Goal: Information Seeking & Learning: Learn about a topic

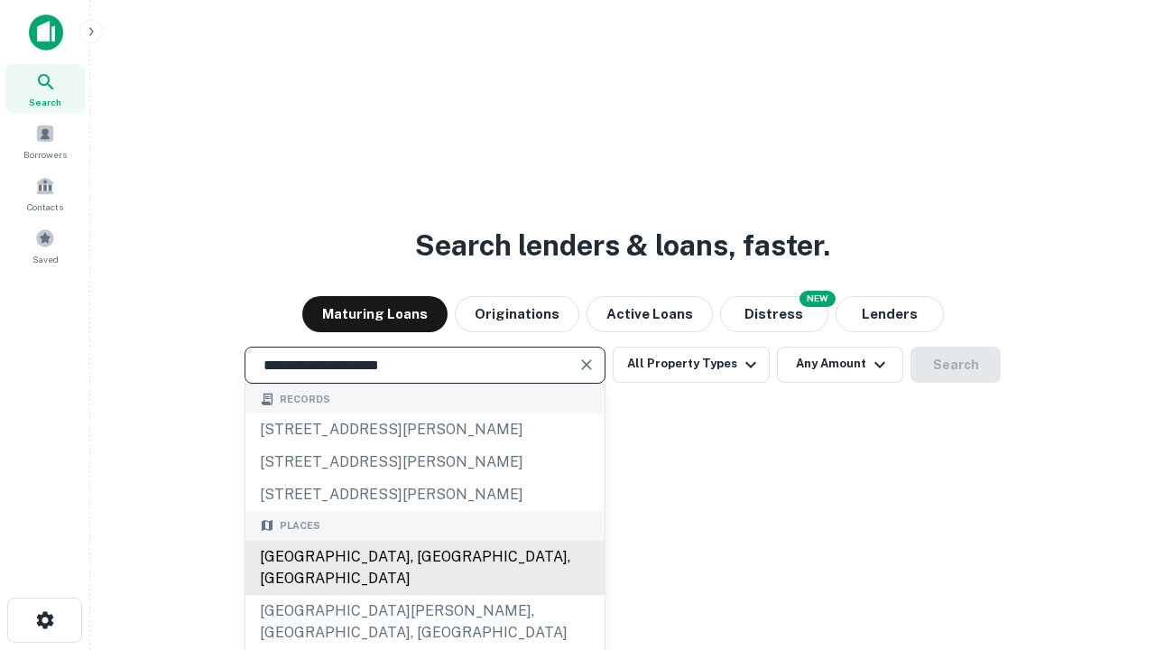
click at [424, 595] on div "[GEOGRAPHIC_DATA], [GEOGRAPHIC_DATA], [GEOGRAPHIC_DATA]" at bounding box center [424, 568] width 359 height 54
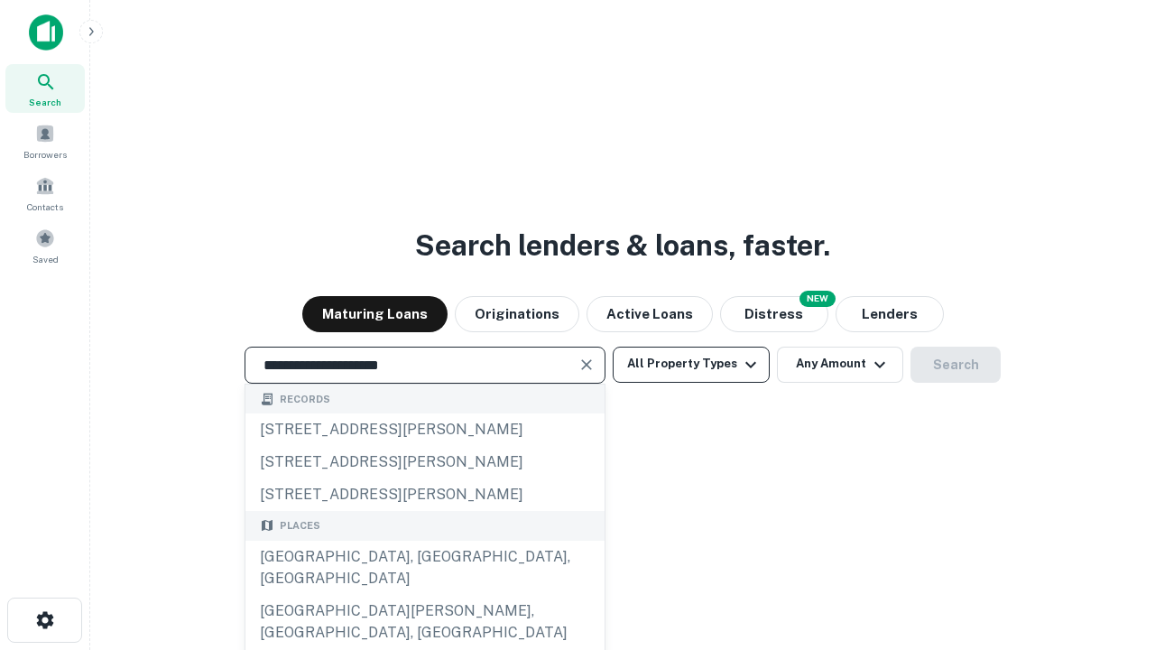
type input "**********"
click at [691, 364] on button "All Property Types" at bounding box center [691, 365] width 157 height 36
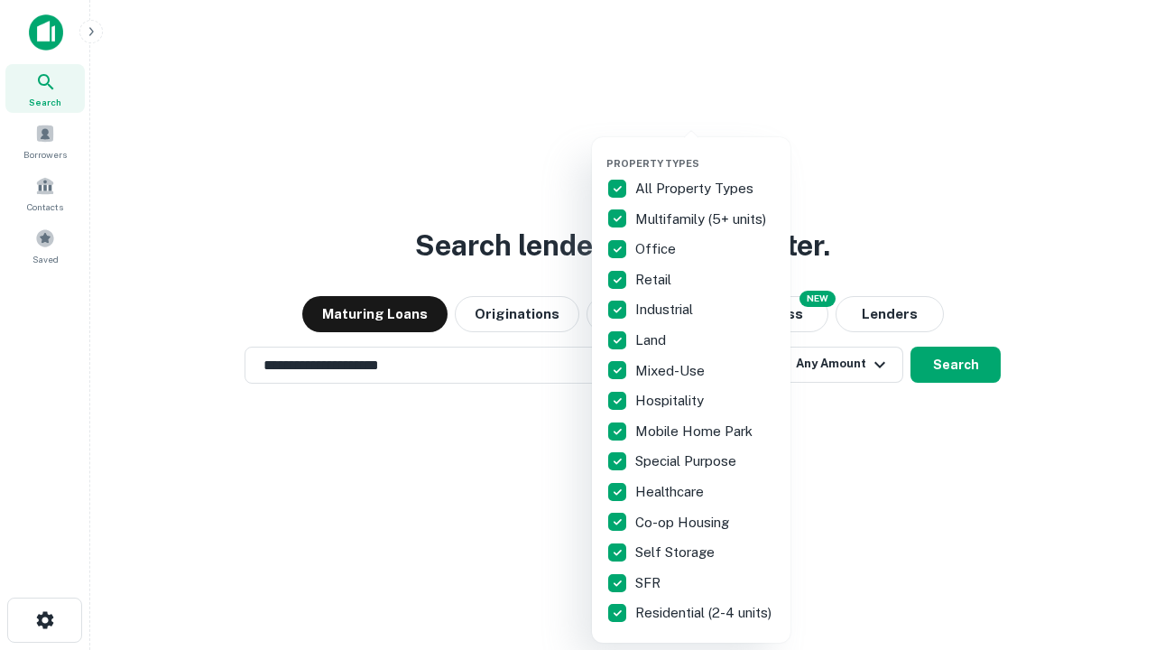
click at [706, 152] on button "button" at bounding box center [705, 152] width 199 height 1
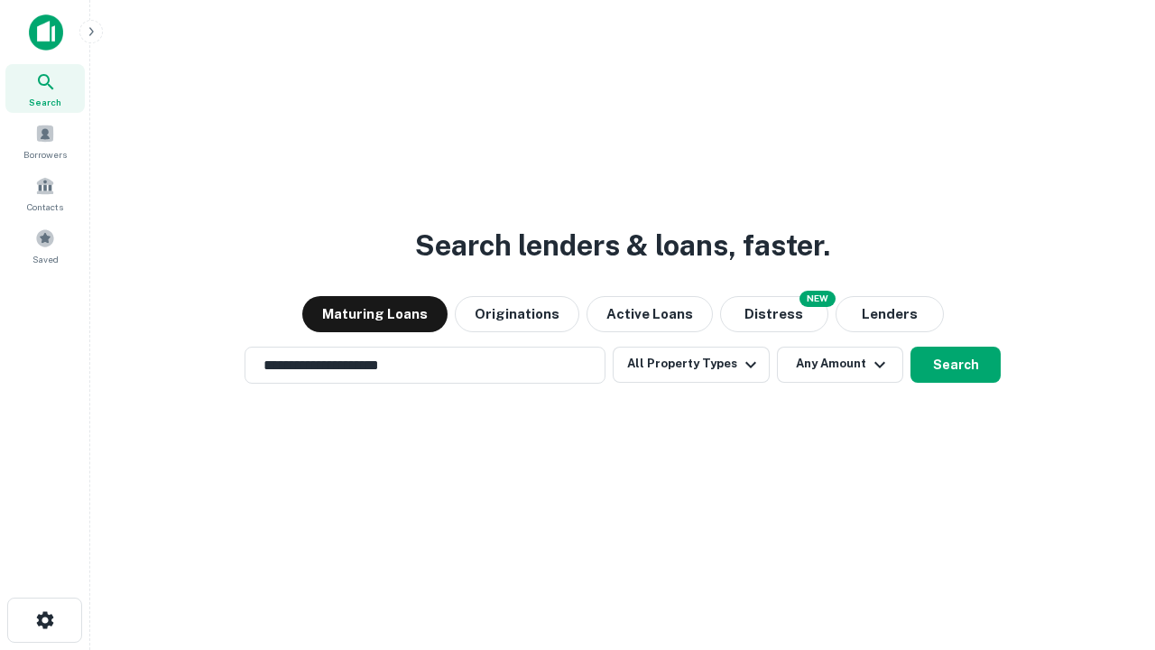
scroll to position [11, 217]
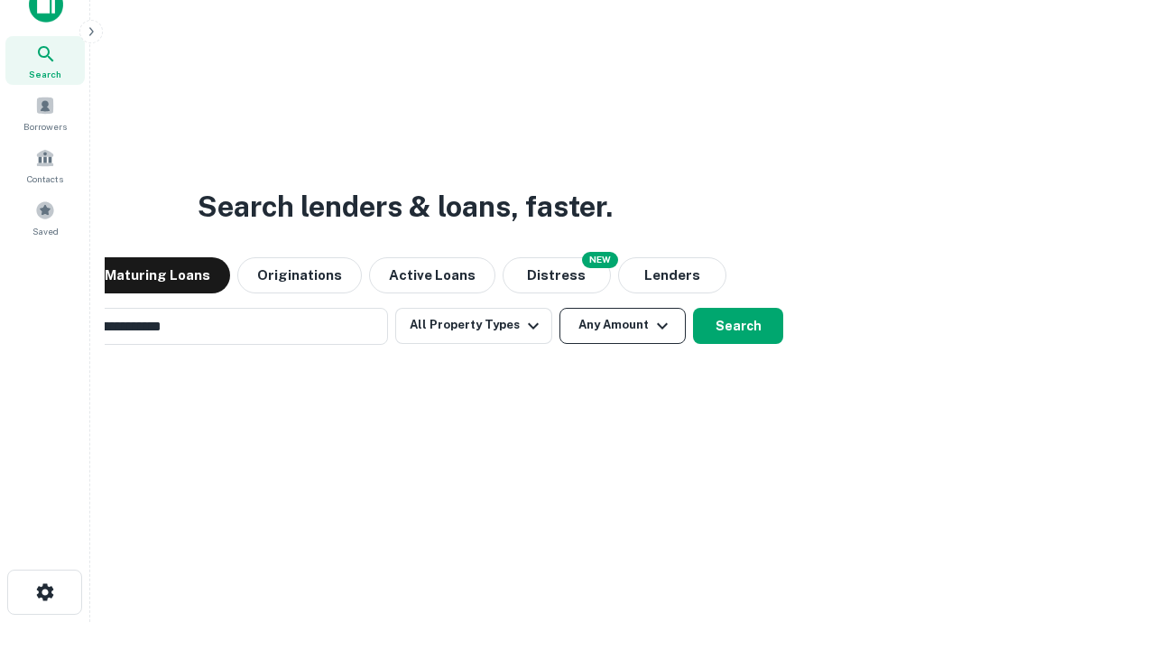
click at [560, 308] on button "Any Amount" at bounding box center [623, 326] width 126 height 36
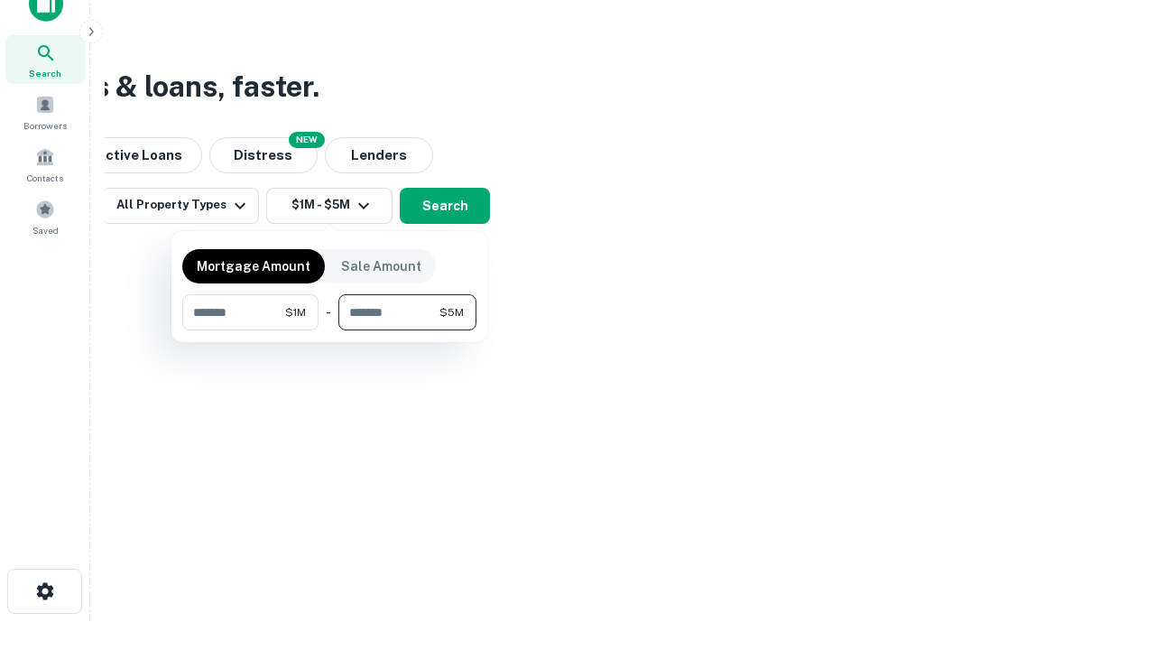
type input "*******"
click at [329, 330] on button "button" at bounding box center [329, 330] width 294 height 1
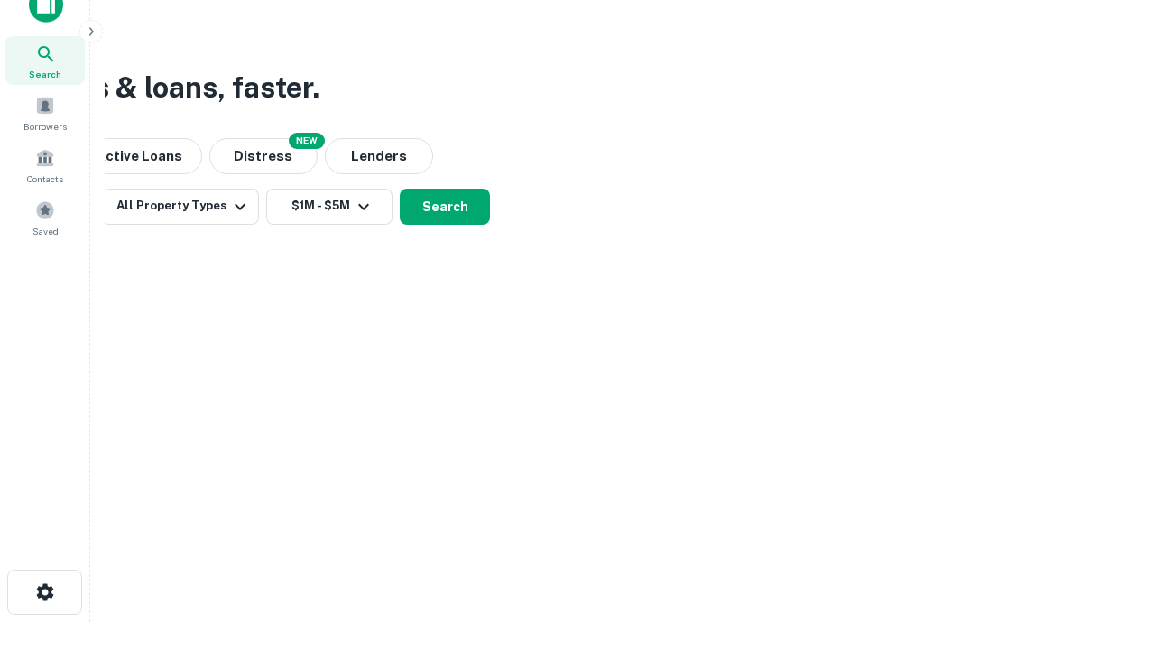
scroll to position [11, 333]
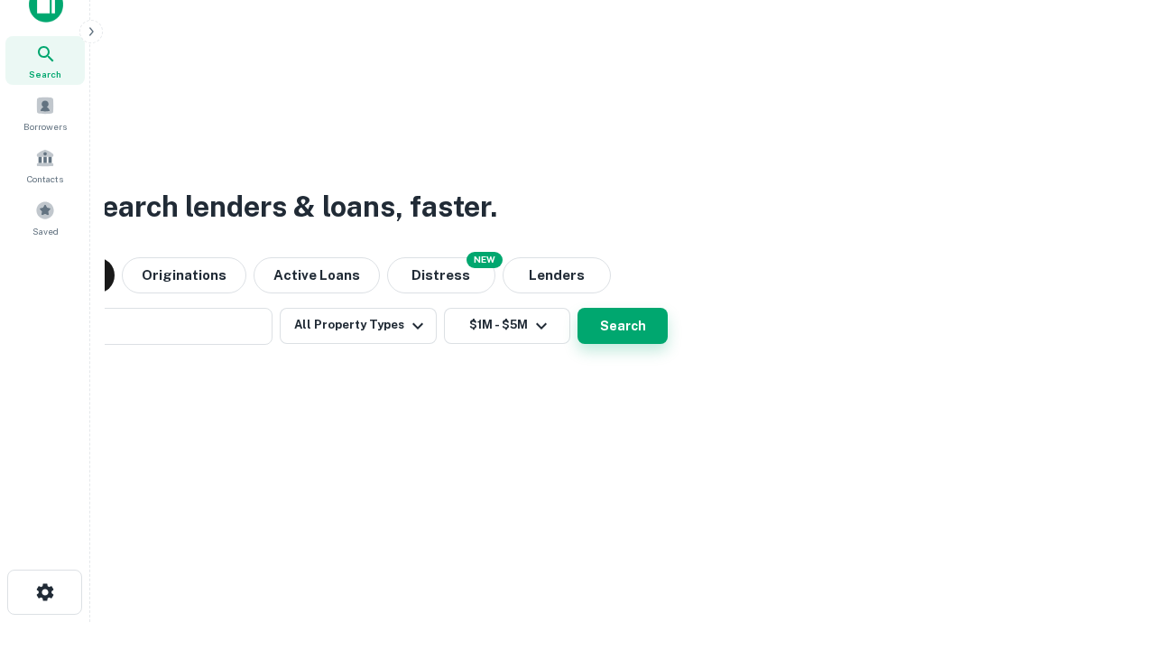
click at [578, 308] on button "Search" at bounding box center [623, 326] width 90 height 36
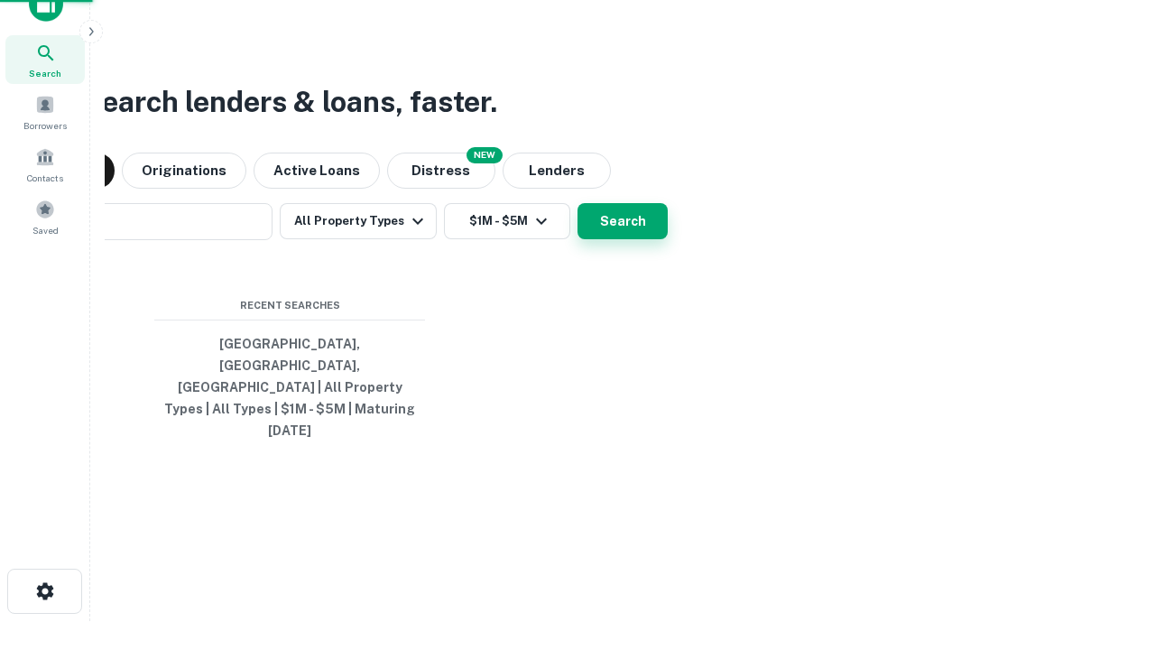
scroll to position [48, 511]
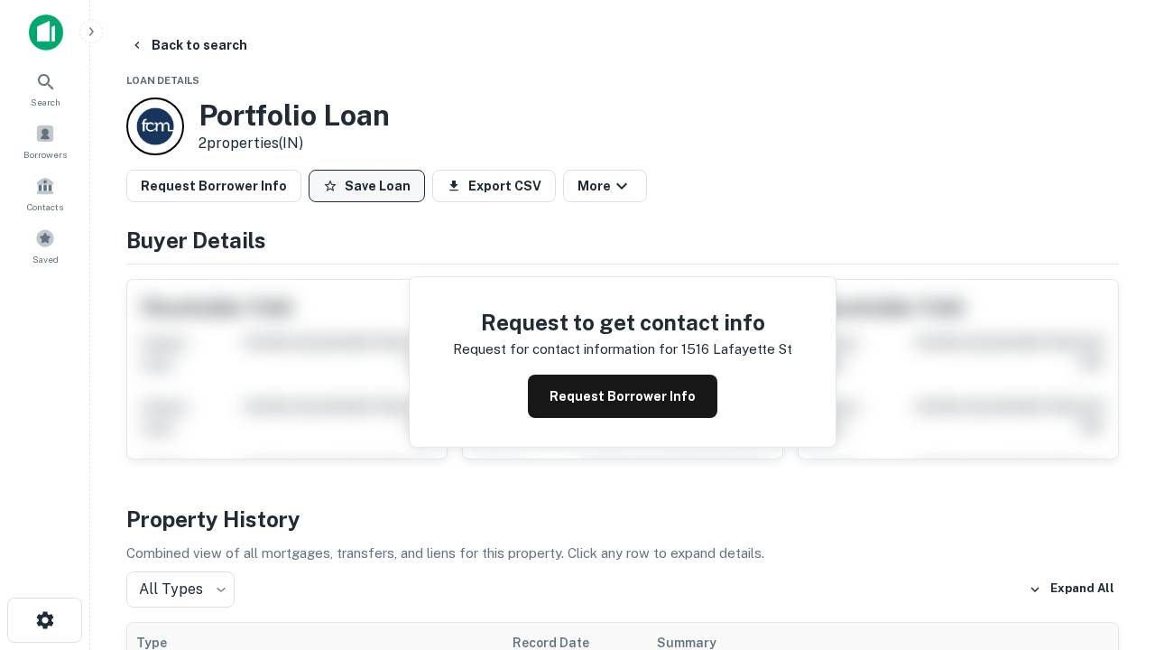
click at [366, 186] on button "Save Loan" at bounding box center [367, 186] width 116 height 32
click at [371, 186] on button "Save Loan" at bounding box center [367, 186] width 116 height 32
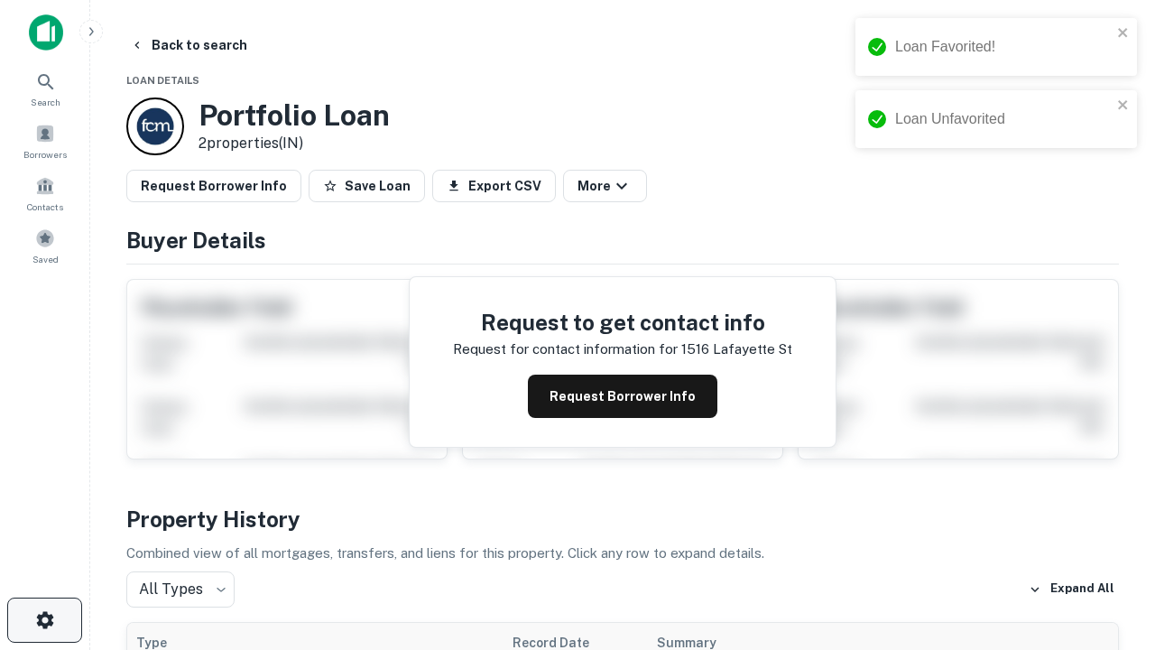
click at [44, 620] on icon "button" at bounding box center [45, 620] width 22 height 22
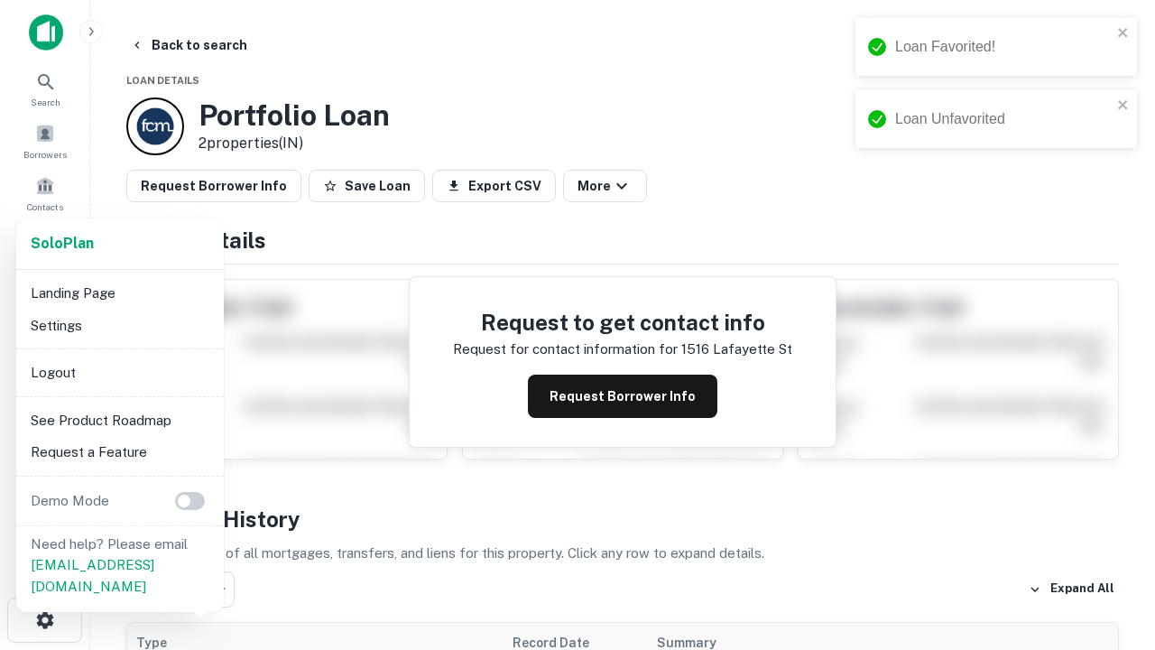
click at [119, 372] on li "Logout" at bounding box center [119, 372] width 193 height 32
